Goal: Task Accomplishment & Management: Use online tool/utility

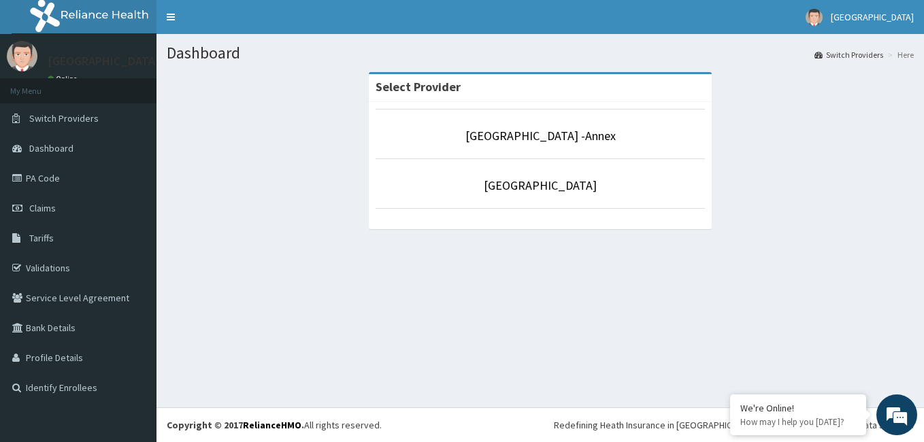
click at [570, 194] on p "[GEOGRAPHIC_DATA]" at bounding box center [540, 186] width 329 height 18
click at [566, 189] on link "[GEOGRAPHIC_DATA]" at bounding box center [540, 186] width 113 height 16
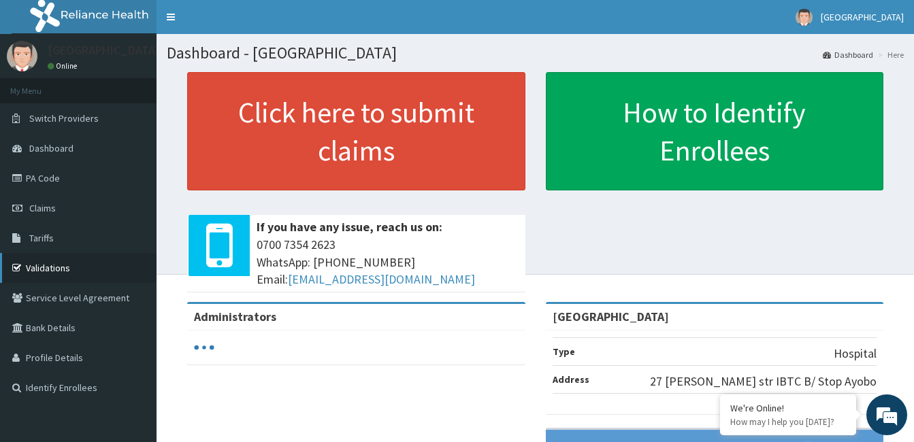
click at [65, 273] on link "Validations" at bounding box center [78, 268] width 157 height 30
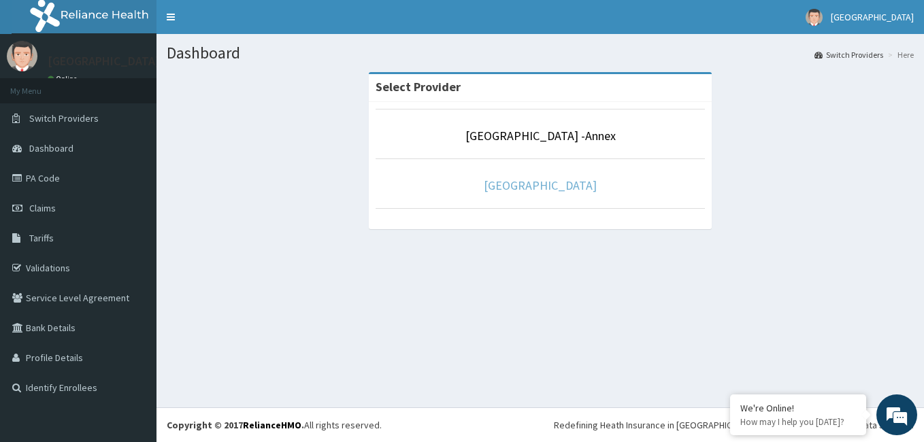
click at [566, 193] on link "[GEOGRAPHIC_DATA]" at bounding box center [540, 186] width 113 height 16
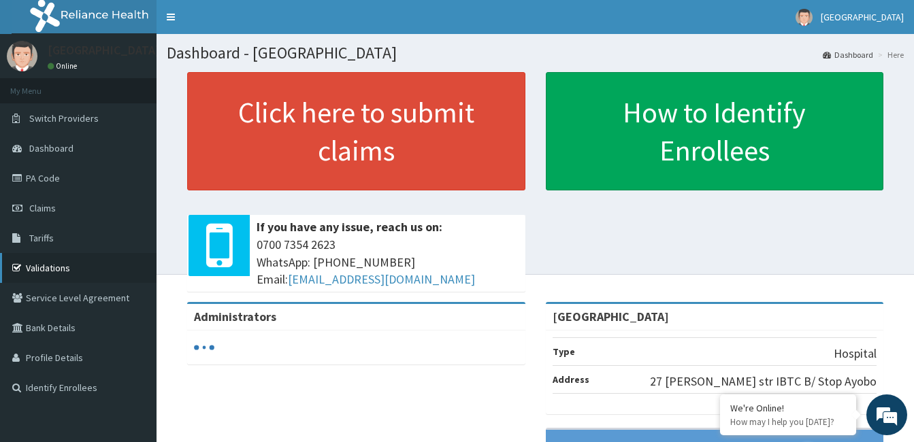
click at [76, 265] on link "Validations" at bounding box center [78, 268] width 157 height 30
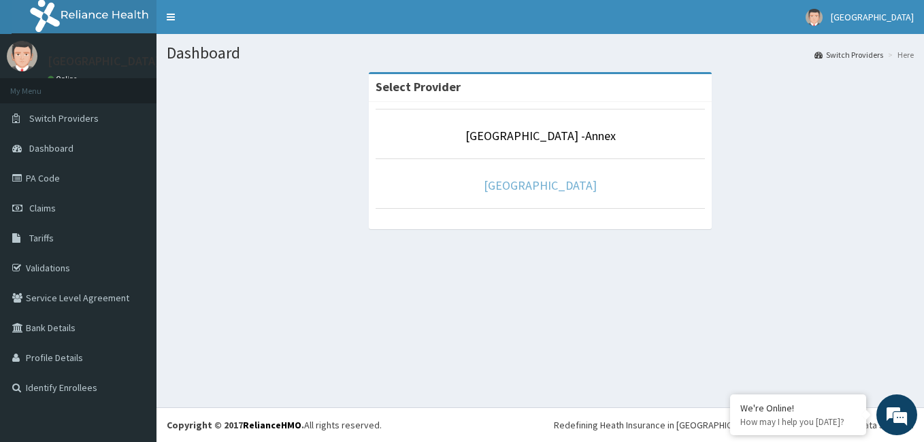
click at [552, 186] on link "[GEOGRAPHIC_DATA]" at bounding box center [540, 186] width 113 height 16
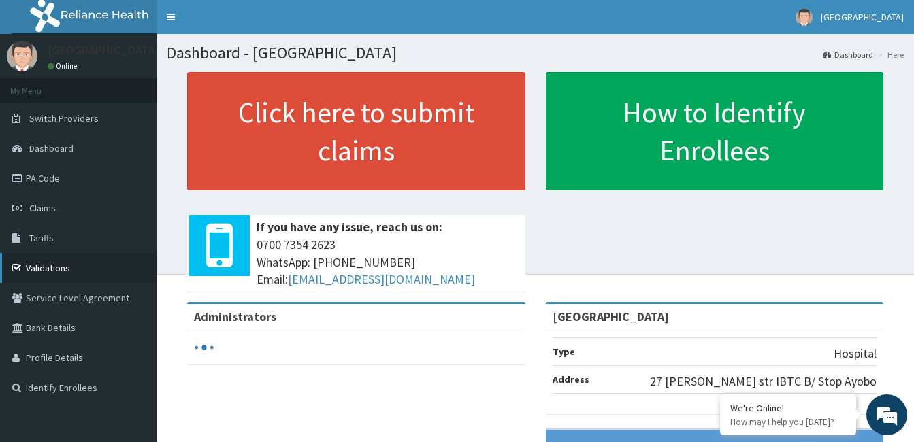
click at [53, 274] on link "Validations" at bounding box center [78, 268] width 157 height 30
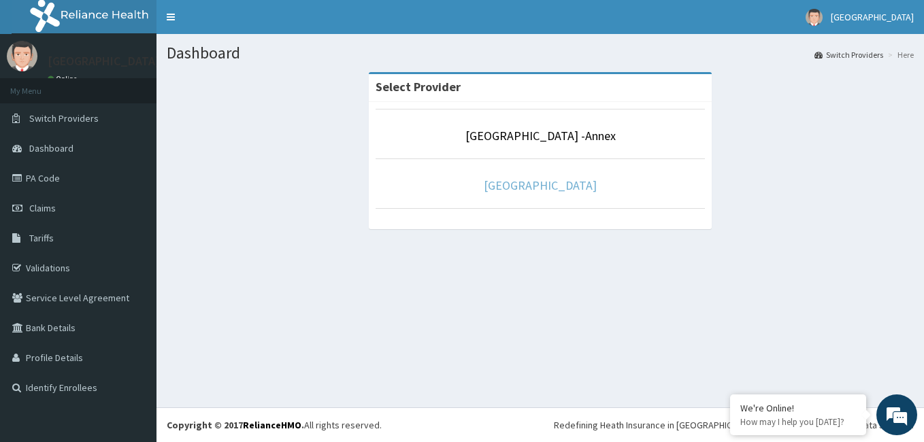
click at [560, 182] on link "[GEOGRAPHIC_DATA]" at bounding box center [540, 186] width 113 height 16
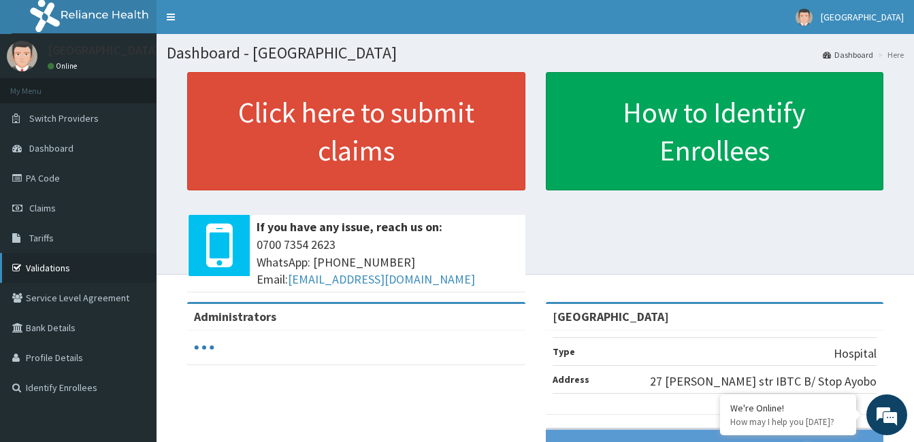
click at [49, 272] on link "Validations" at bounding box center [78, 268] width 157 height 30
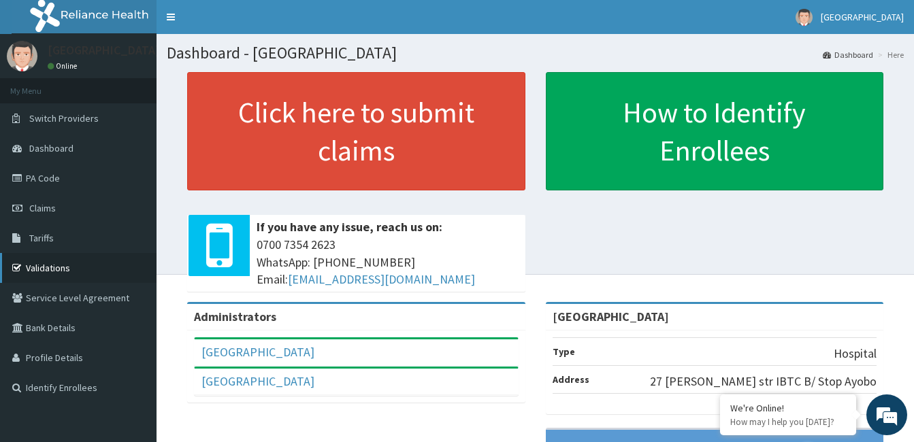
click at [52, 269] on link "Validations" at bounding box center [78, 268] width 157 height 30
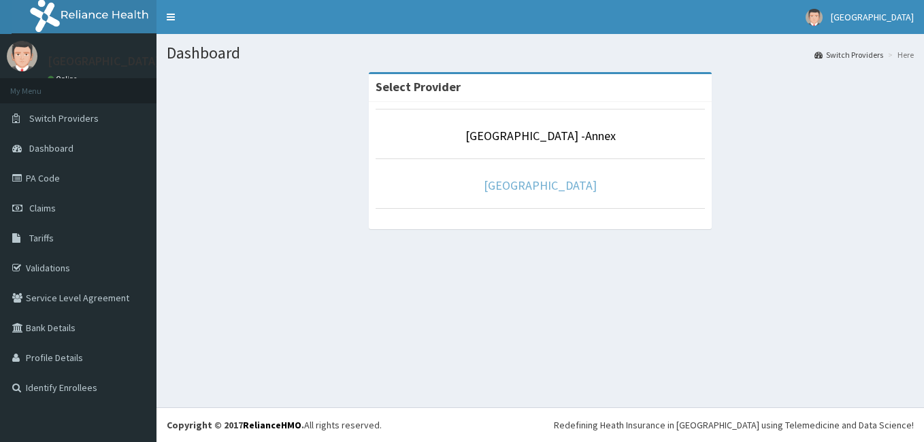
click at [556, 186] on link "[GEOGRAPHIC_DATA]" at bounding box center [540, 186] width 113 height 16
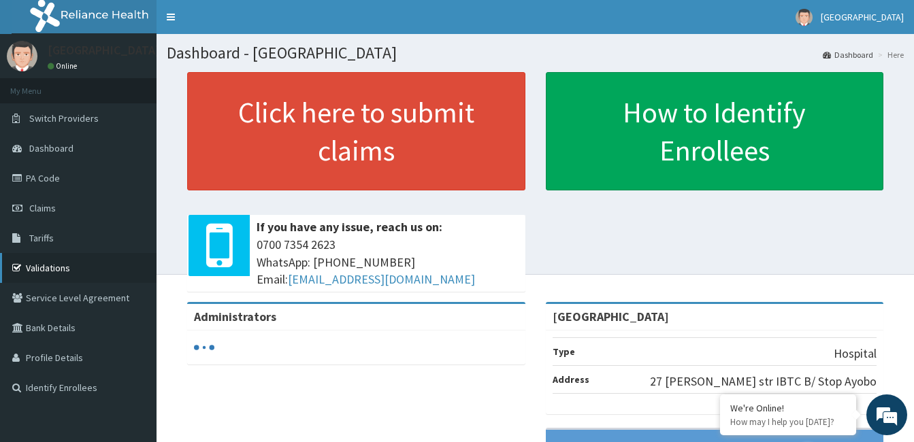
click at [50, 271] on link "Validations" at bounding box center [78, 268] width 157 height 30
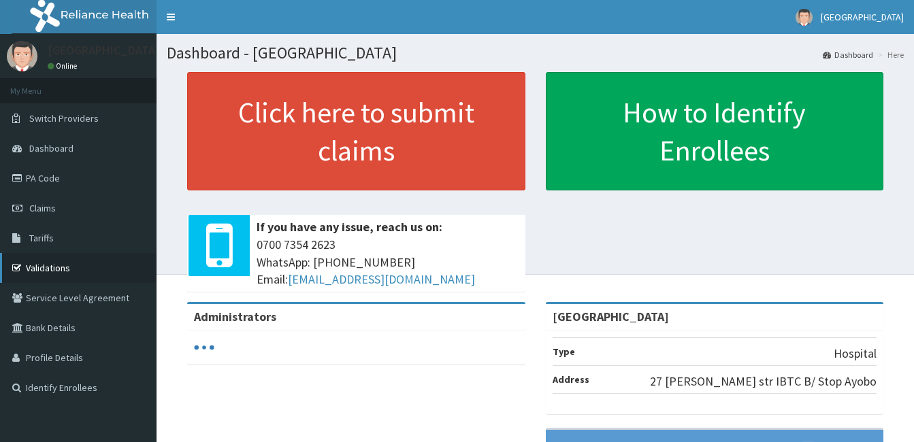
click at [48, 263] on link "Validations" at bounding box center [78, 268] width 157 height 30
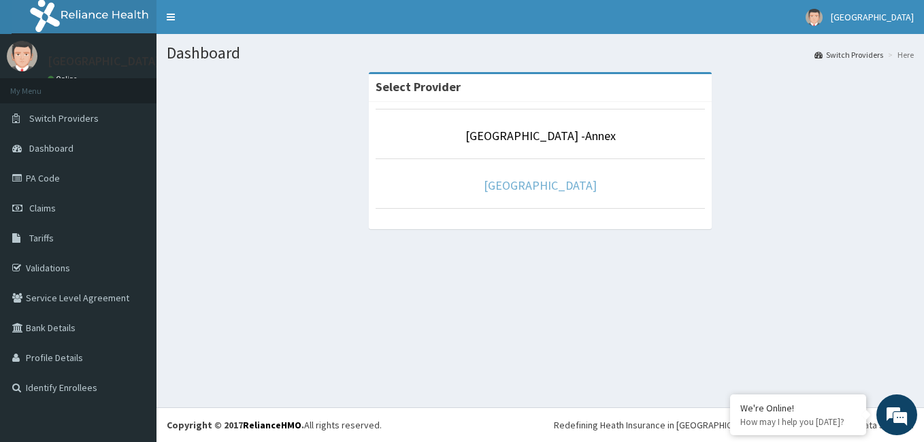
click at [529, 185] on link "[GEOGRAPHIC_DATA]" at bounding box center [540, 186] width 113 height 16
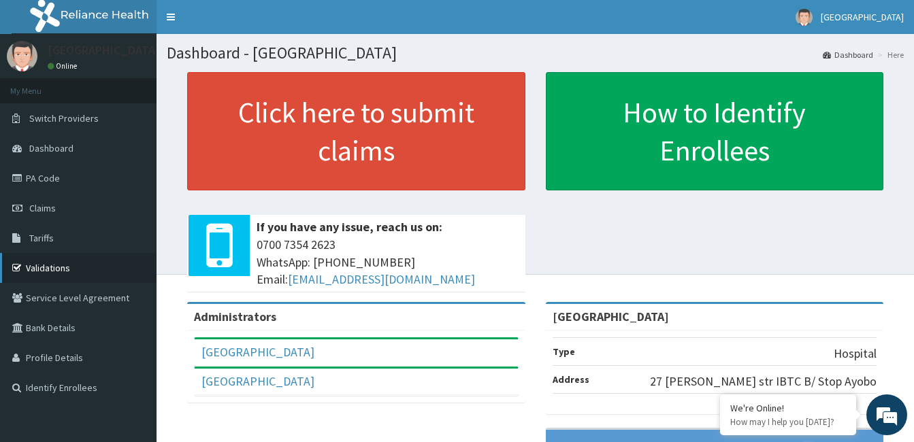
click at [43, 267] on link "Validations" at bounding box center [78, 268] width 157 height 30
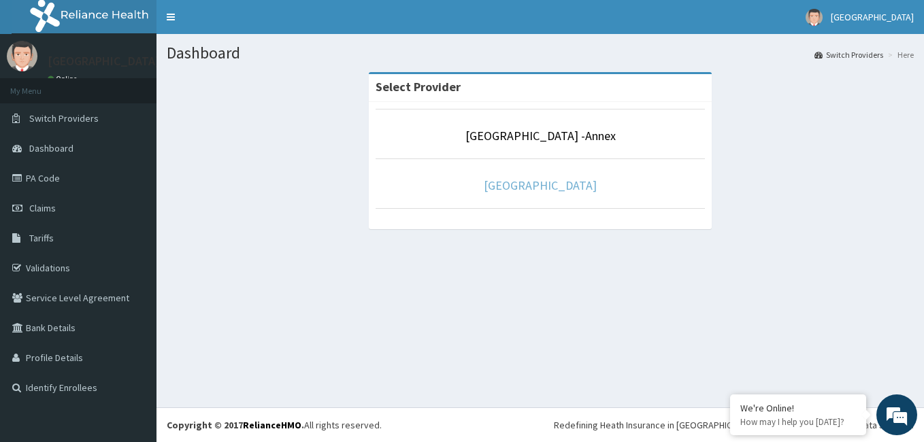
click at [566, 190] on link "[GEOGRAPHIC_DATA]" at bounding box center [540, 186] width 113 height 16
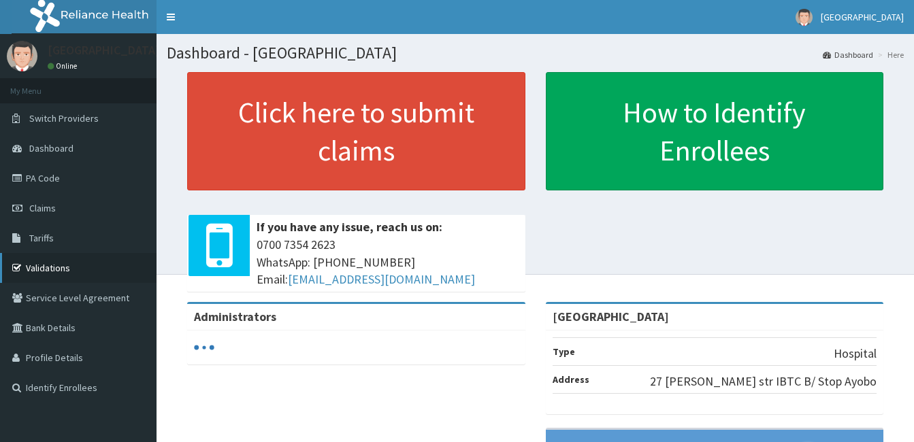
click at [63, 261] on link "Validations" at bounding box center [78, 268] width 157 height 30
